Goal: Task Accomplishment & Management: Manage account settings

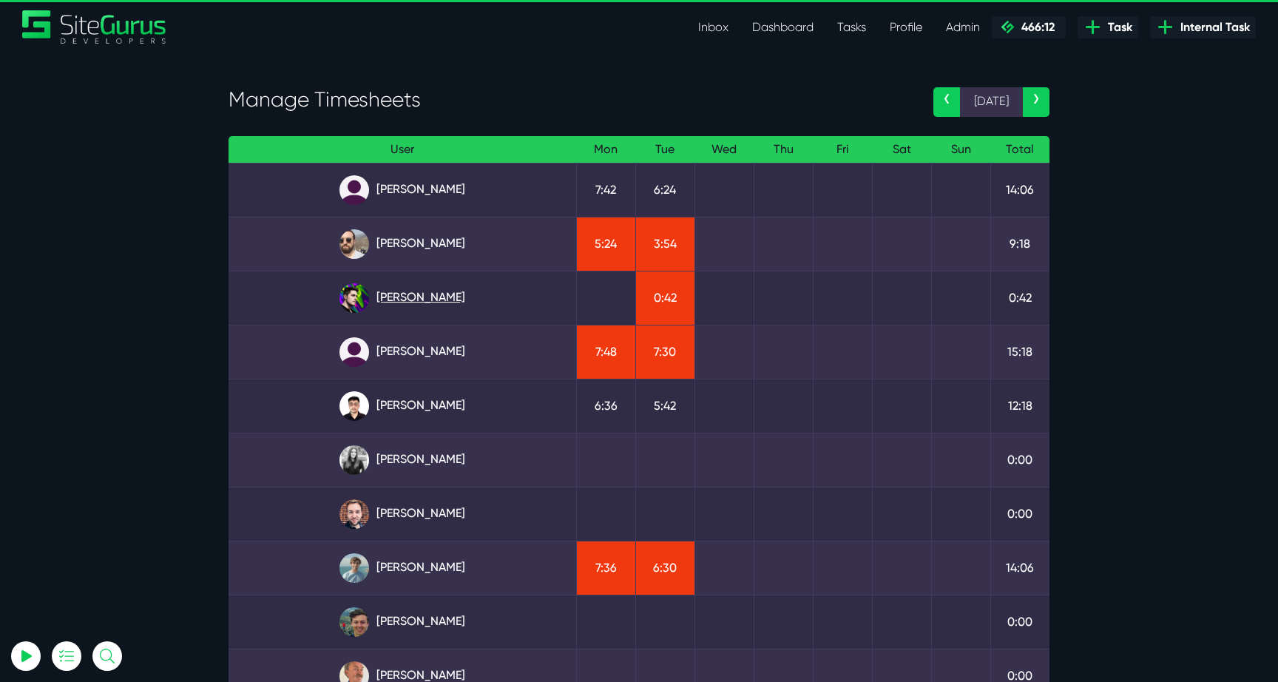
click at [396, 296] on link "[PERSON_NAME]" at bounding box center [402, 298] width 324 height 30
click at [1159, 191] on section "Manage Timesheets ‹ 1 Sep › User Mon Tue Wed Thu Fri Sat Sun Total Angel Dagond…" at bounding box center [639, 449] width 1278 height 795
